Goal: Navigation & Orientation: Find specific page/section

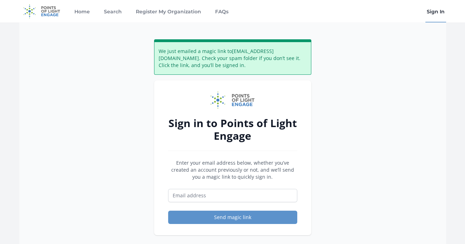
click at [27, 114] on div "We just emailed a magic link to dalexander@pointsoflight.org . Check your spam …" at bounding box center [232, 144] width 427 height 244
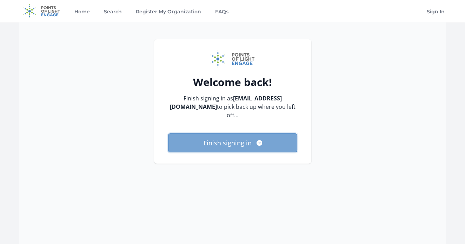
click at [227, 142] on button "Finish signing in" at bounding box center [232, 142] width 129 height 19
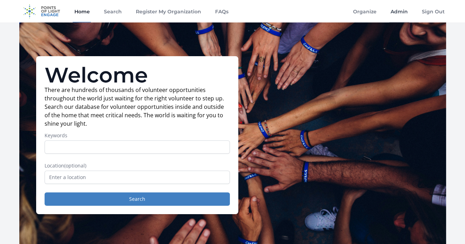
click at [396, 12] on link "Admin" at bounding box center [399, 11] width 20 height 22
